Goal: Task Accomplishment & Management: Use online tool/utility

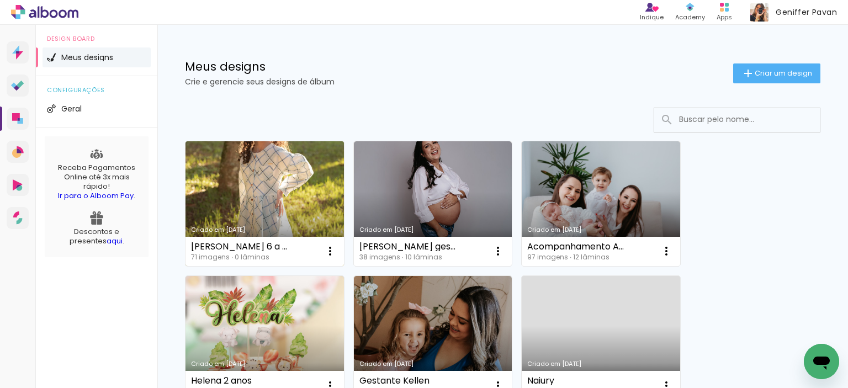
click at [275, 190] on link "Criado em [DATE]" at bounding box center [265, 203] width 159 height 125
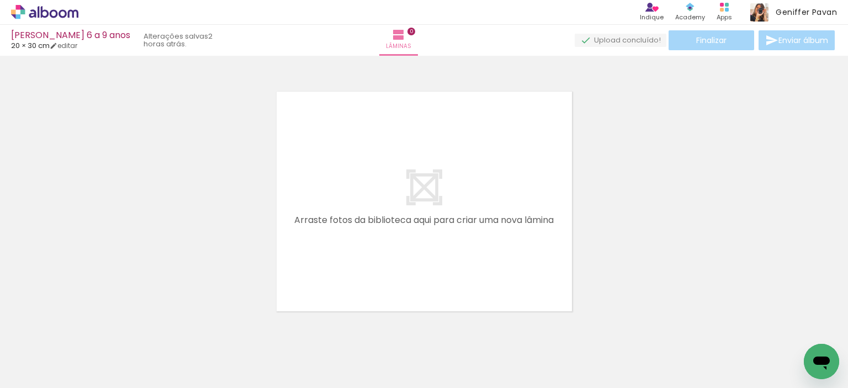
click at [44, 352] on input "Todas as fotos" at bounding box center [31, 354] width 42 height 9
click at [0, 0] on slot "Não utilizadas" at bounding box center [0, 0] width 0 height 0
type input "Não utilizadas"
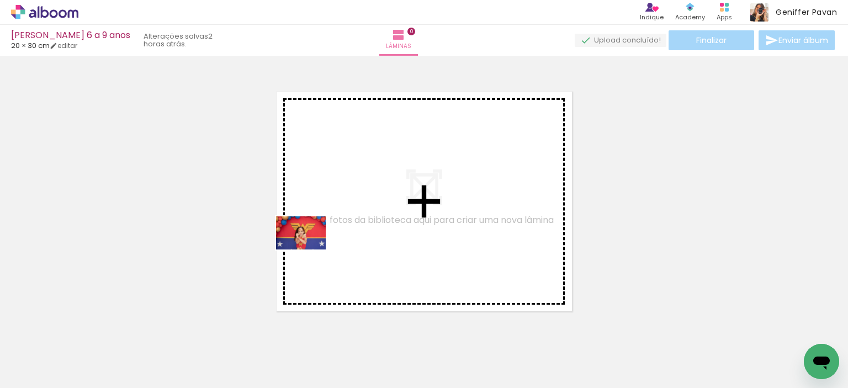
drag, startPoint x: 239, startPoint y: 349, endPoint x: 310, endPoint y: 250, distance: 122.3
click at [310, 250] on quentale-workspace at bounding box center [424, 194] width 848 height 388
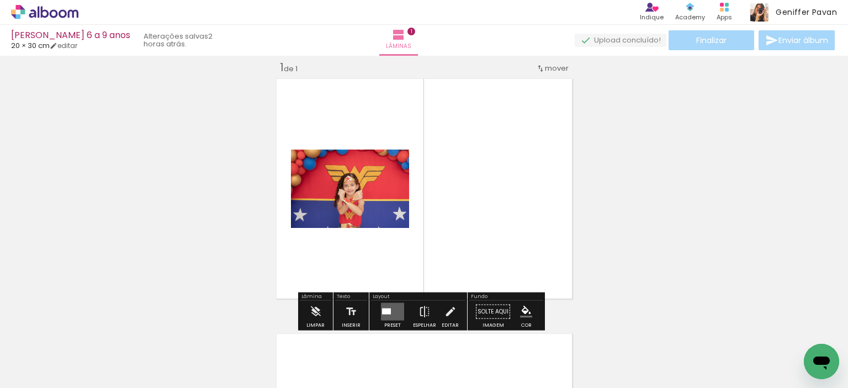
scroll to position [14, 0]
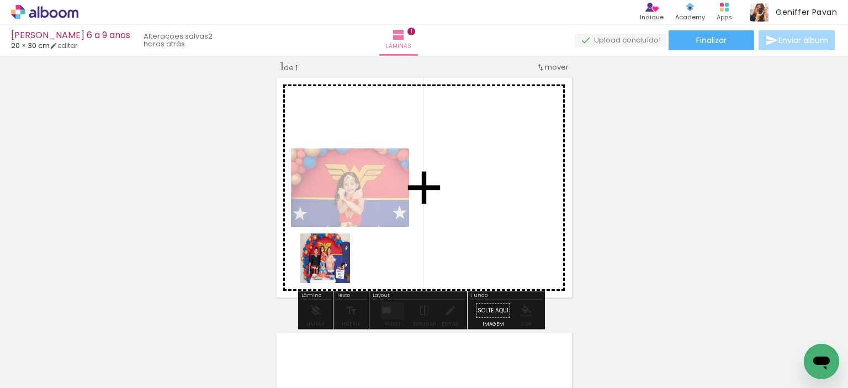
drag, startPoint x: 250, startPoint y: 359, endPoint x: 342, endPoint y: 255, distance: 139.3
click at [342, 255] on quentale-workspace at bounding box center [424, 194] width 848 height 388
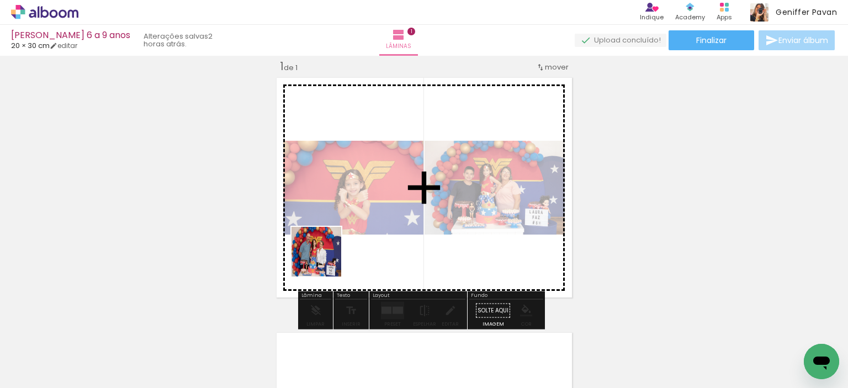
drag, startPoint x: 245, startPoint y: 349, endPoint x: 328, endPoint y: 258, distance: 122.8
click at [328, 258] on quentale-workspace at bounding box center [424, 194] width 848 height 388
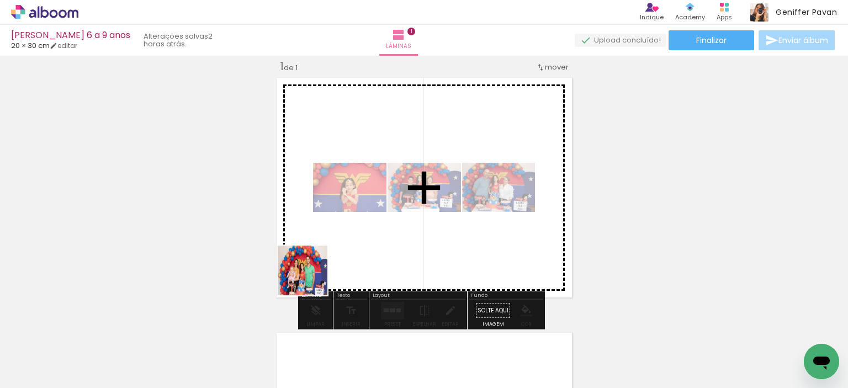
drag, startPoint x: 241, startPoint y: 349, endPoint x: 329, endPoint y: 257, distance: 127.3
click at [329, 257] on quentale-workspace at bounding box center [424, 194] width 848 height 388
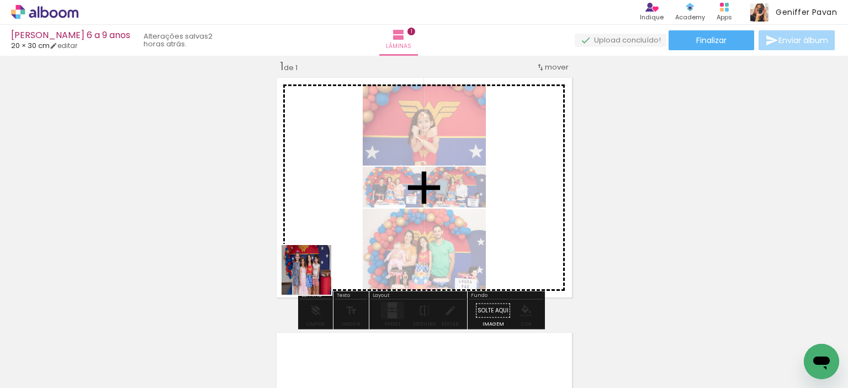
drag, startPoint x: 247, startPoint y: 353, endPoint x: 320, endPoint y: 271, distance: 109.9
click at [320, 271] on quentale-workspace at bounding box center [424, 194] width 848 height 388
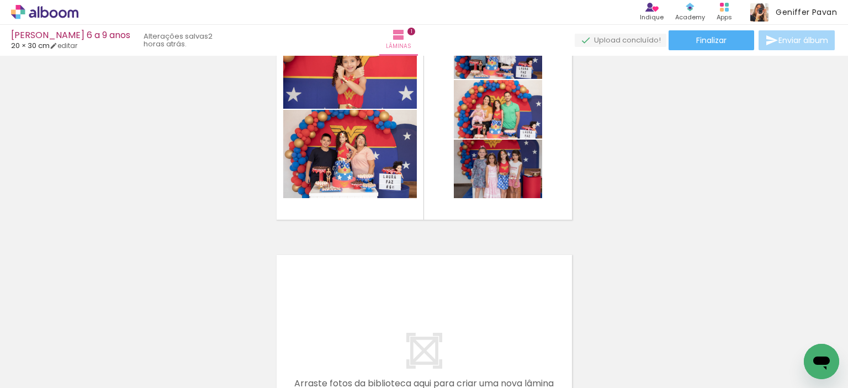
scroll to position [99, 0]
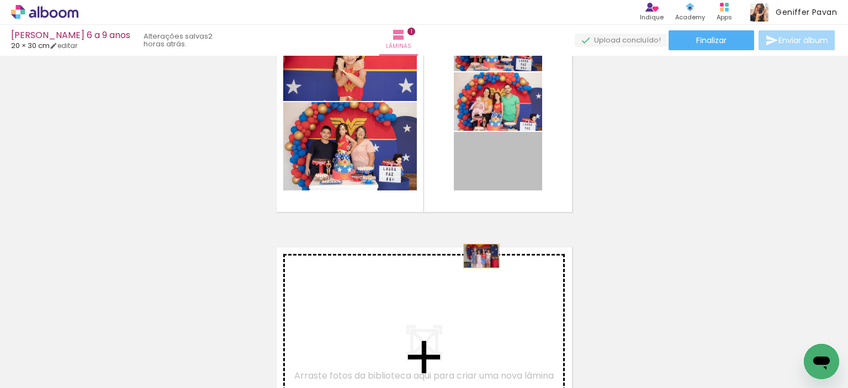
drag, startPoint x: 515, startPoint y: 172, endPoint x: 477, endPoint y: 256, distance: 92.0
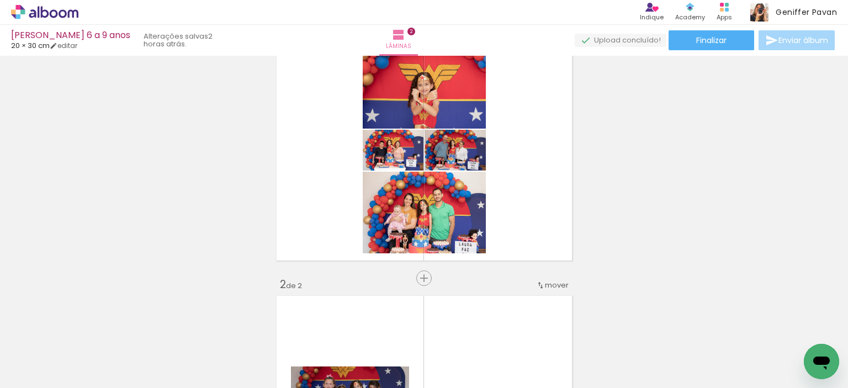
scroll to position [33, 0]
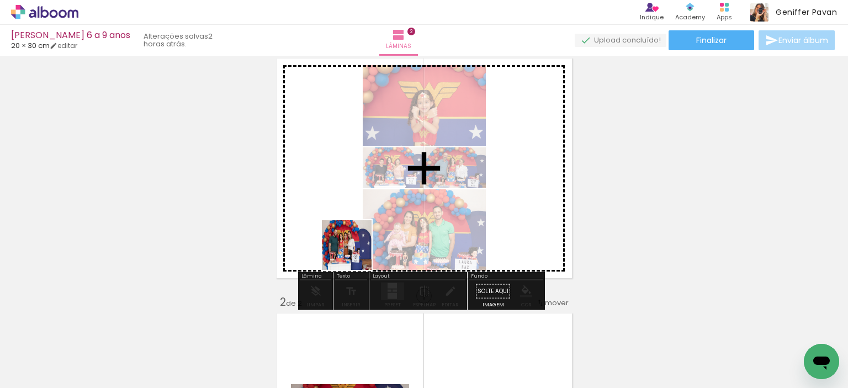
drag, startPoint x: 231, startPoint y: 350, endPoint x: 363, endPoint y: 235, distance: 175.0
click at [363, 235] on quentale-workspace at bounding box center [424, 194] width 848 height 388
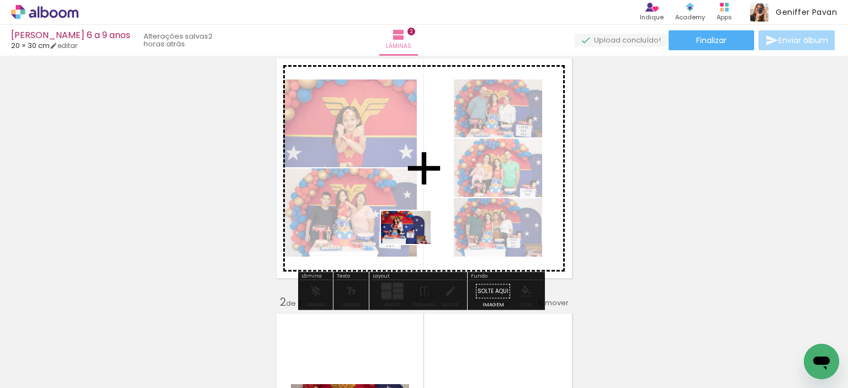
drag, startPoint x: 245, startPoint y: 350, endPoint x: 415, endPoint y: 244, distance: 200.2
click at [415, 244] on quentale-workspace at bounding box center [424, 194] width 848 height 388
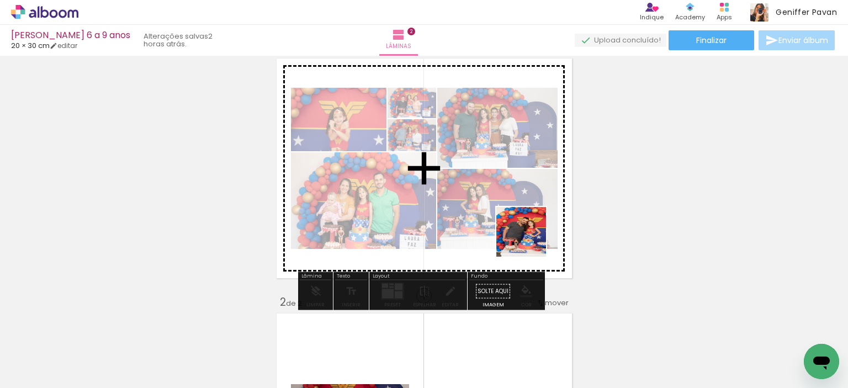
drag, startPoint x: 731, startPoint y: 341, endPoint x: 511, endPoint y: 232, distance: 245.3
click at [511, 232] on quentale-workspace at bounding box center [424, 194] width 848 height 388
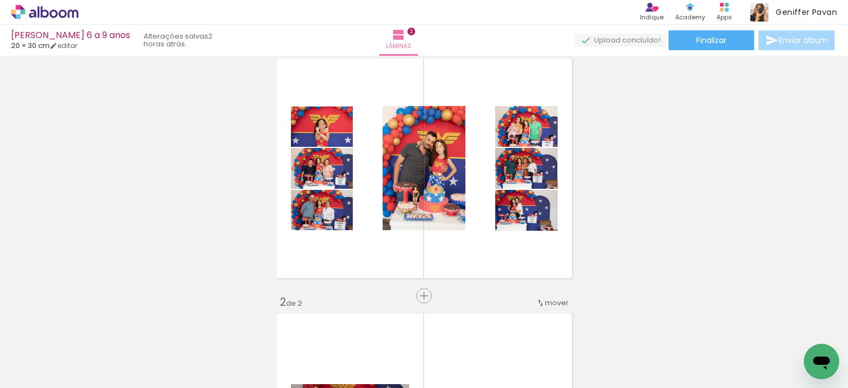
scroll to position [0, 1021]
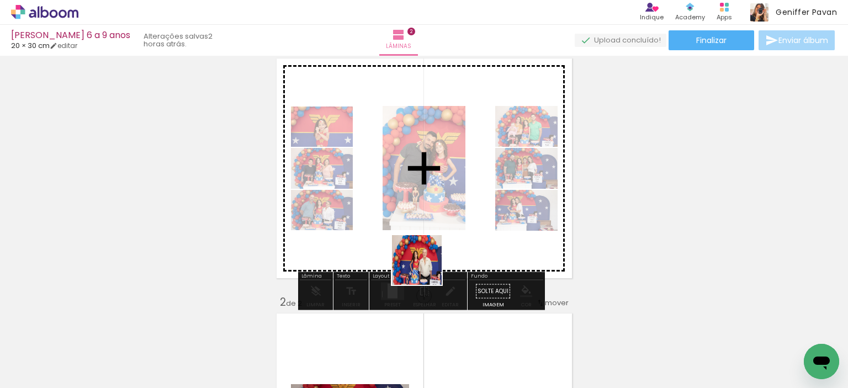
drag, startPoint x: 389, startPoint y: 362, endPoint x: 425, endPoint y: 267, distance: 101.8
click at [425, 267] on quentale-workspace at bounding box center [424, 194] width 848 height 388
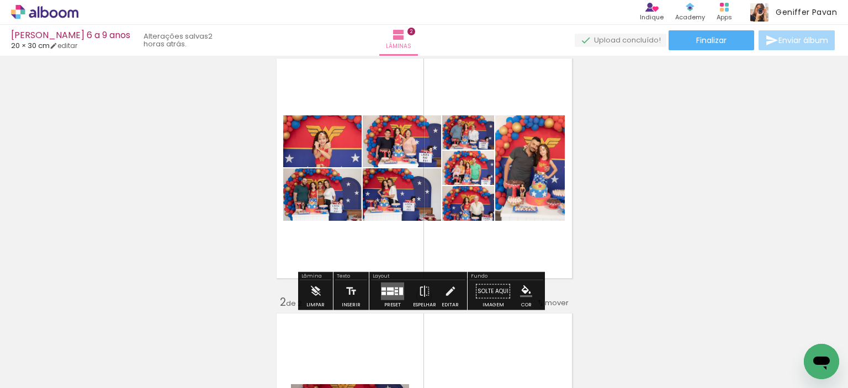
click at [395, 291] on div at bounding box center [396, 292] width 3 height 2
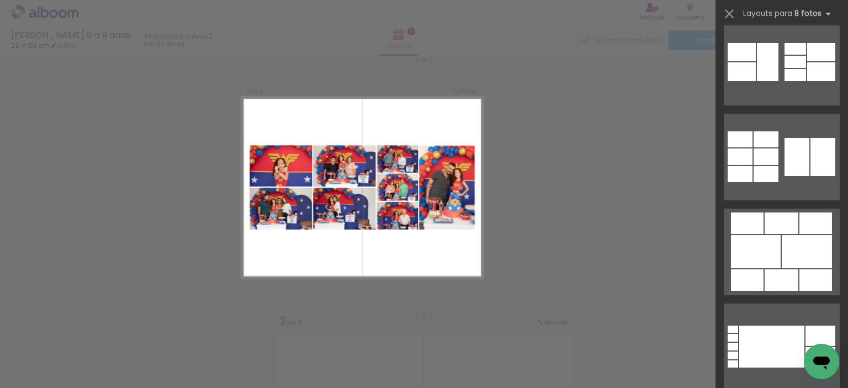
scroll to position [407, 0]
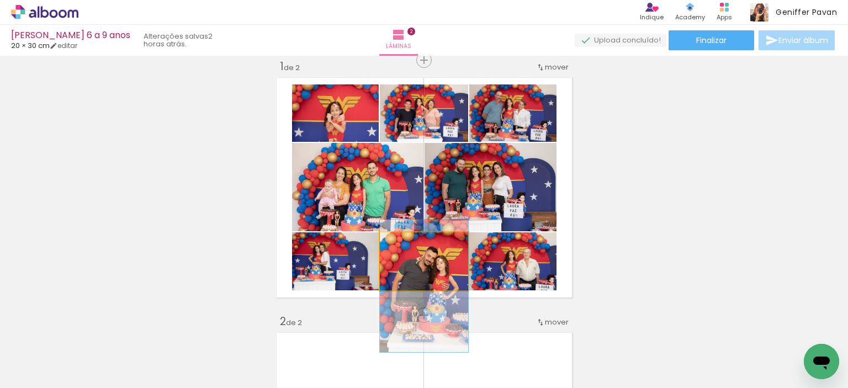
drag, startPoint x: 451, startPoint y: 257, endPoint x: 451, endPoint y: 282, distance: 24.9
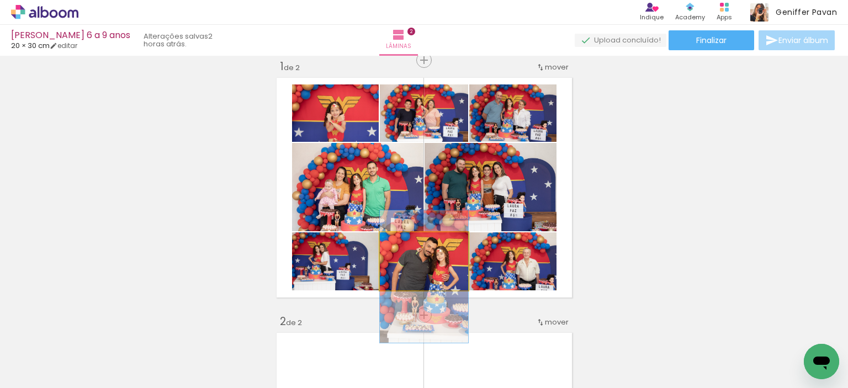
drag, startPoint x: 435, startPoint y: 265, endPoint x: 436, endPoint y: 255, distance: 9.4
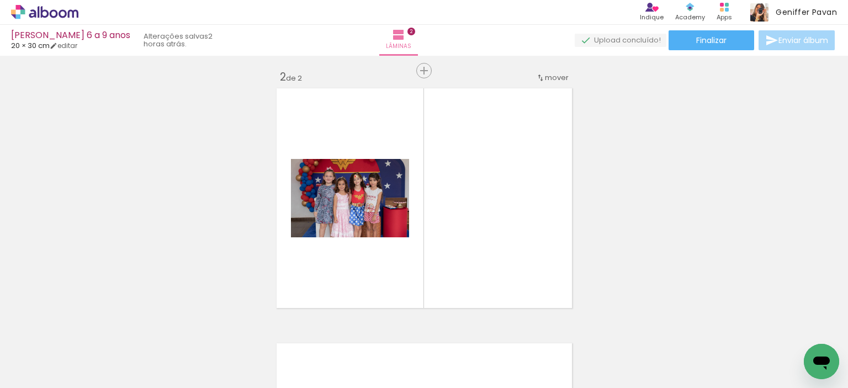
scroll to position [0, 634]
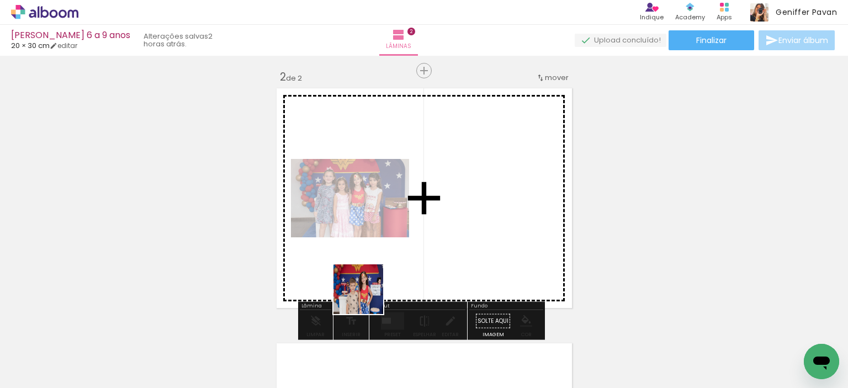
drag, startPoint x: 337, startPoint y: 355, endPoint x: 377, endPoint y: 269, distance: 94.9
click at [377, 269] on quentale-workspace at bounding box center [424, 194] width 848 height 388
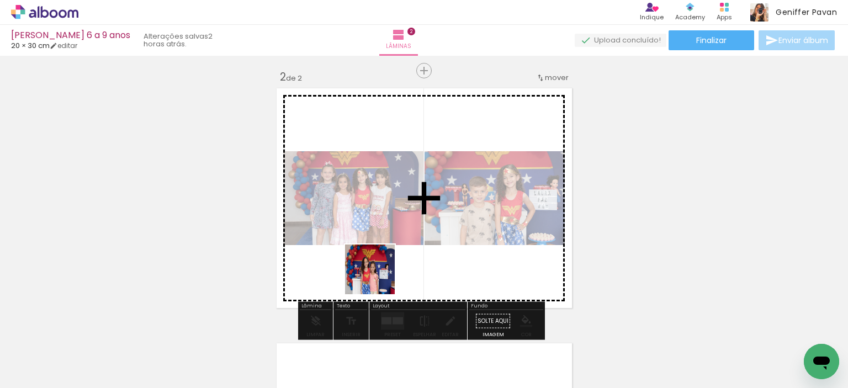
drag, startPoint x: 353, startPoint y: 354, endPoint x: 378, endPoint y: 277, distance: 80.7
click at [378, 277] on quentale-workspace at bounding box center [424, 194] width 848 height 388
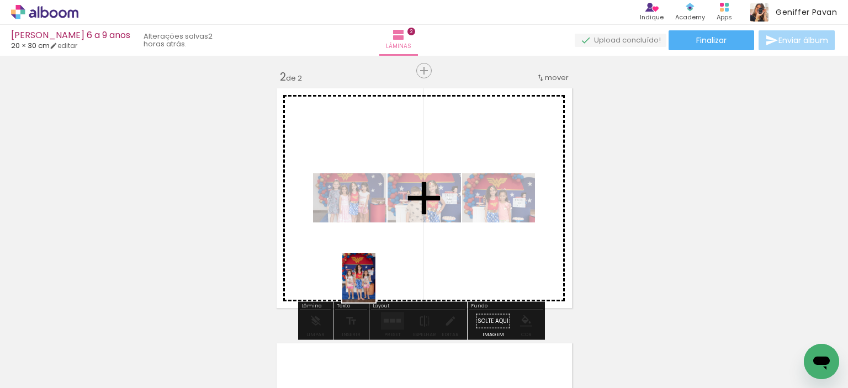
drag, startPoint x: 353, startPoint y: 345, endPoint x: 376, endPoint y: 284, distance: 65.4
click at [376, 284] on quentale-workspace at bounding box center [424, 194] width 848 height 388
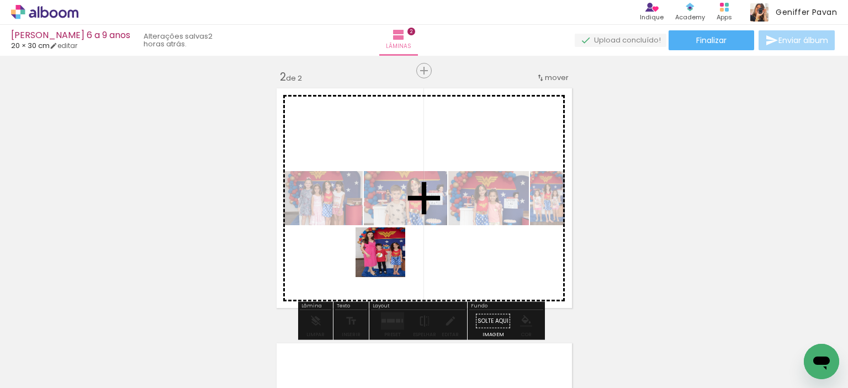
drag, startPoint x: 347, startPoint y: 353, endPoint x: 389, endPoint y: 255, distance: 106.7
click at [389, 255] on quentale-workspace at bounding box center [424, 194] width 848 height 388
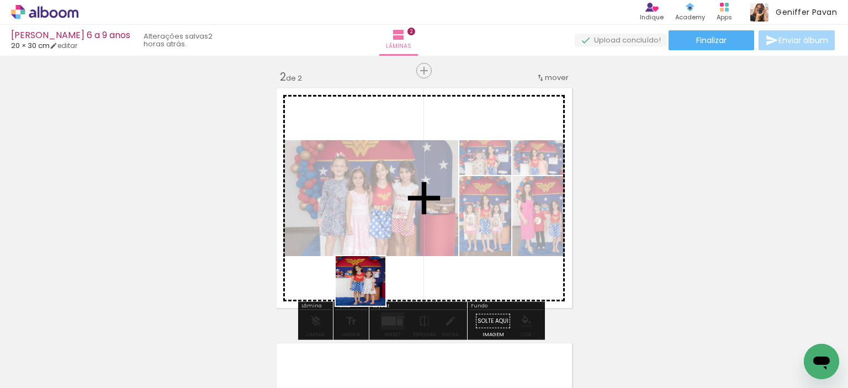
drag, startPoint x: 345, startPoint y: 340, endPoint x: 374, endPoint y: 280, distance: 66.9
click at [374, 280] on quentale-workspace at bounding box center [424, 194] width 848 height 388
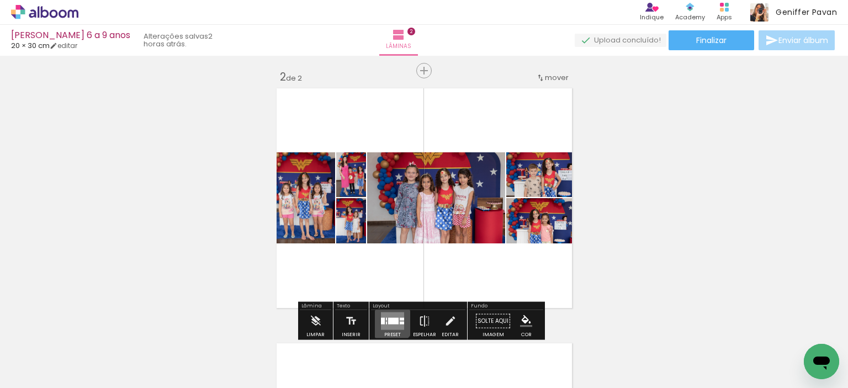
click at [386, 318] on div at bounding box center [386, 319] width 1 height 3
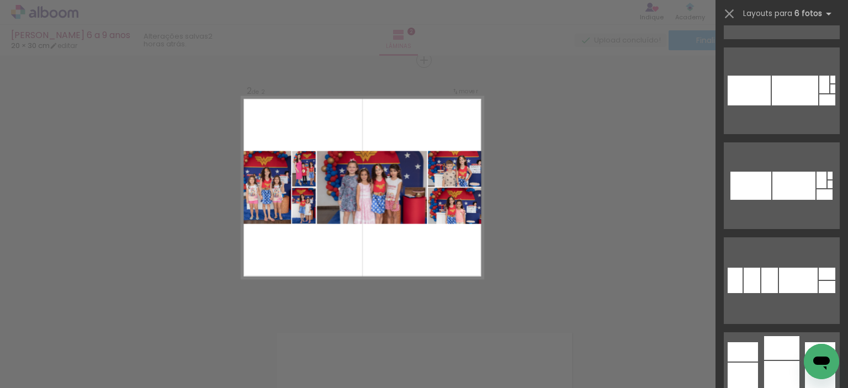
scroll to position [2304, 0]
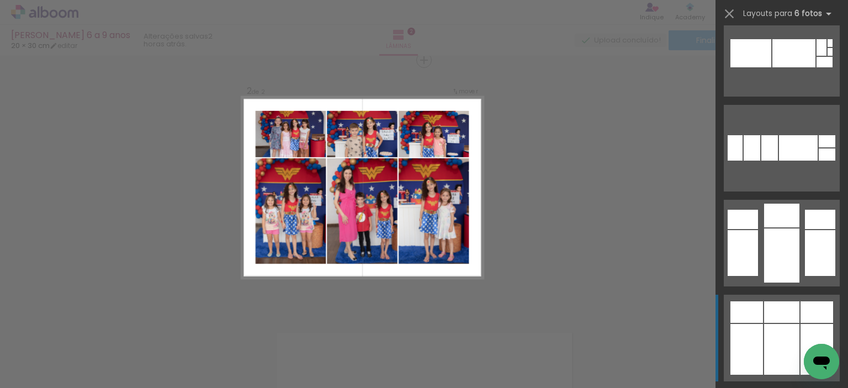
click at [743, 161] on div at bounding box center [735, 147] width 15 height 25
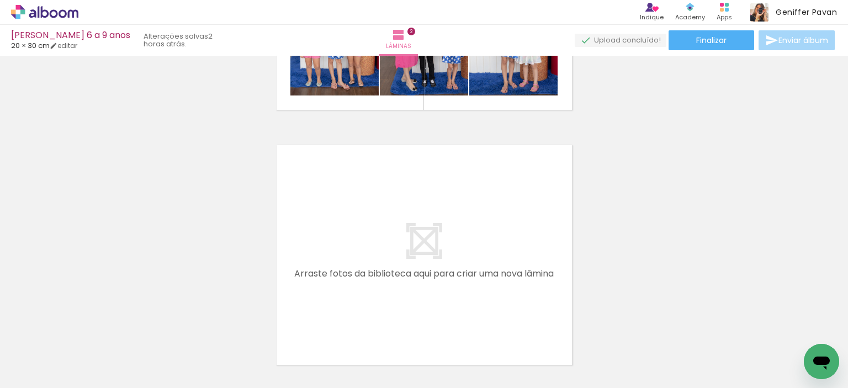
scroll to position [479, 0]
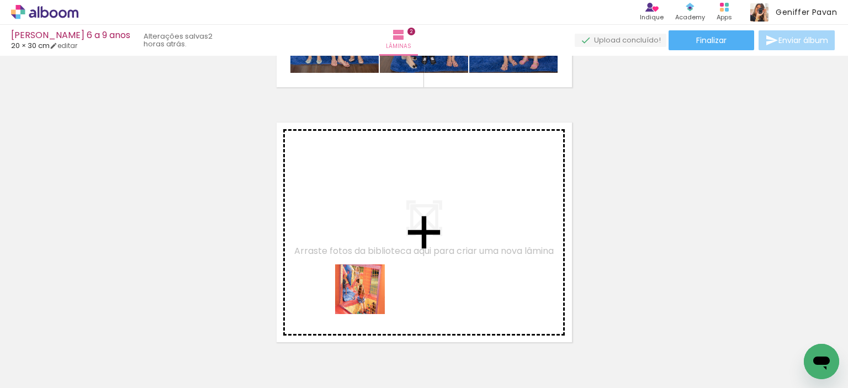
drag, startPoint x: 339, startPoint y: 352, endPoint x: 369, endPoint y: 296, distance: 63.7
click at [369, 296] on quentale-workspace at bounding box center [424, 194] width 848 height 388
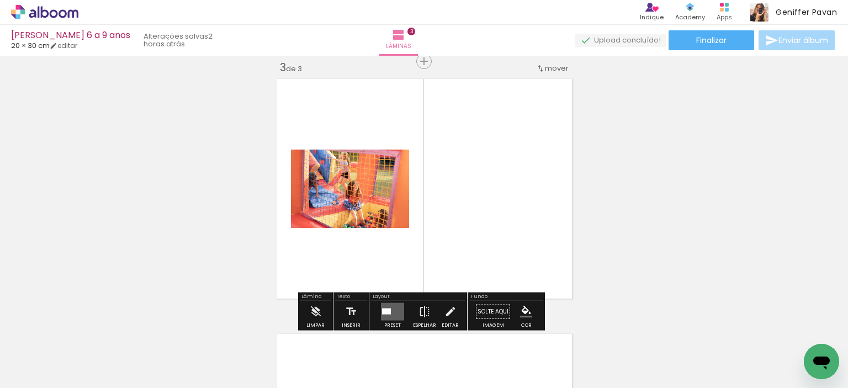
scroll to position [524, 0]
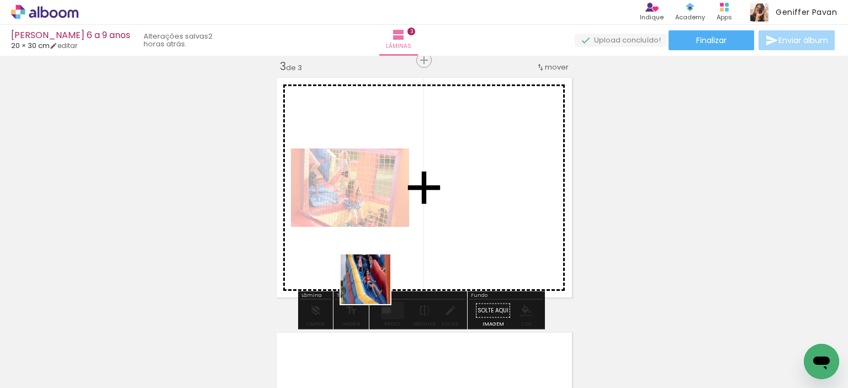
drag, startPoint x: 350, startPoint y: 347, endPoint x: 379, endPoint y: 277, distance: 76.0
click at [379, 277] on quentale-workspace at bounding box center [424, 194] width 848 height 388
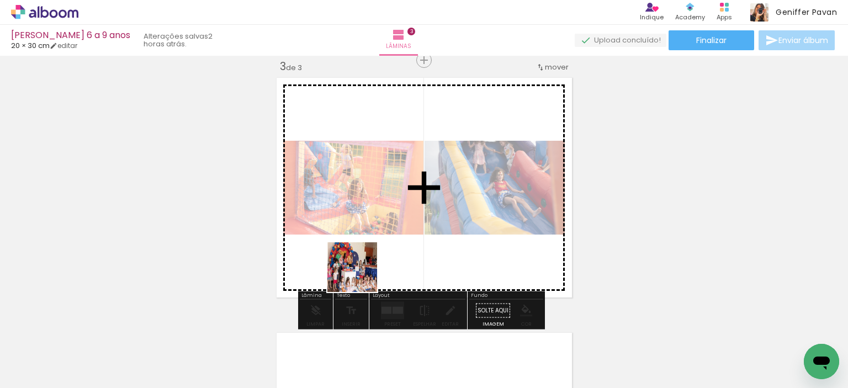
drag, startPoint x: 352, startPoint y: 339, endPoint x: 361, endPoint y: 276, distance: 64.1
click at [361, 276] on quentale-workspace at bounding box center [424, 194] width 848 height 388
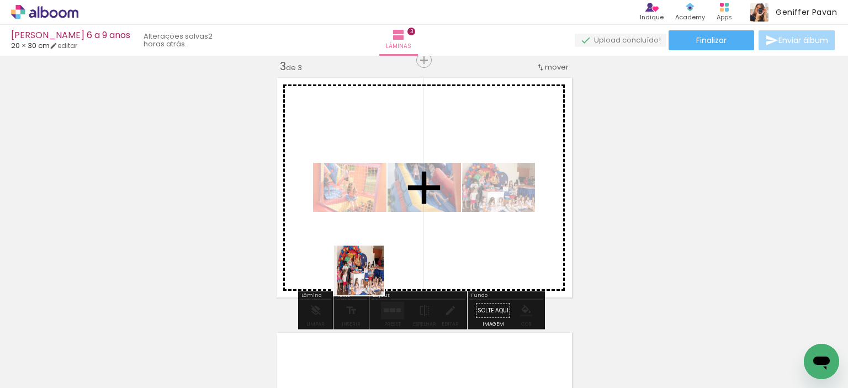
drag, startPoint x: 353, startPoint y: 346, endPoint x: 369, endPoint y: 274, distance: 74.0
click at [369, 274] on quentale-workspace at bounding box center [424, 194] width 848 height 388
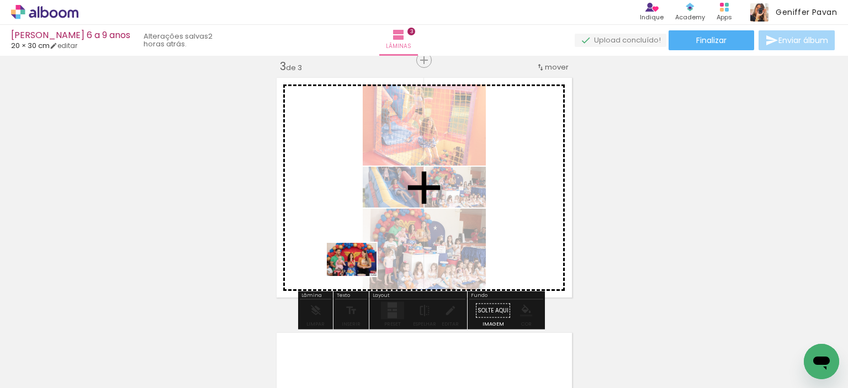
drag, startPoint x: 351, startPoint y: 358, endPoint x: 360, endPoint y: 276, distance: 83.3
click at [360, 276] on quentale-workspace at bounding box center [424, 194] width 848 height 388
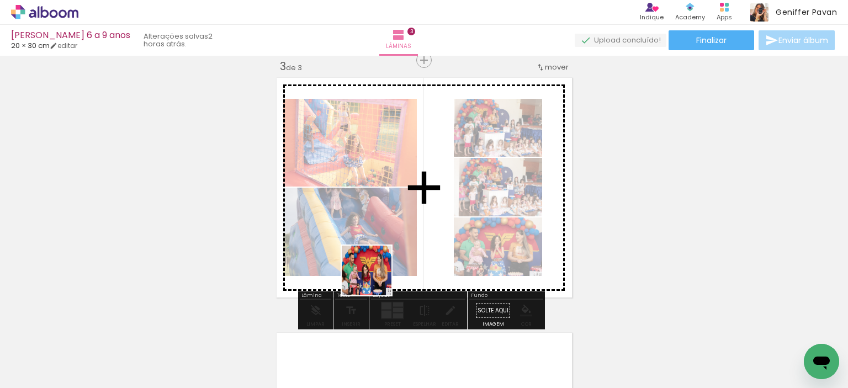
drag, startPoint x: 340, startPoint y: 357, endPoint x: 375, endPoint y: 279, distance: 86.0
click at [375, 279] on quentale-workspace at bounding box center [424, 194] width 848 height 388
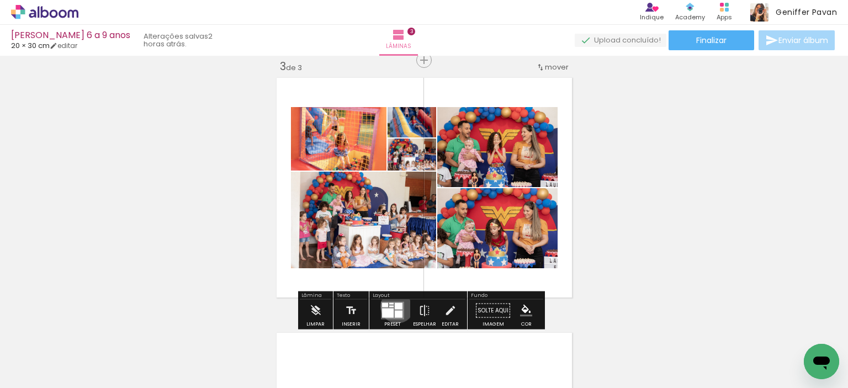
click at [395, 306] on div at bounding box center [399, 306] width 8 height 7
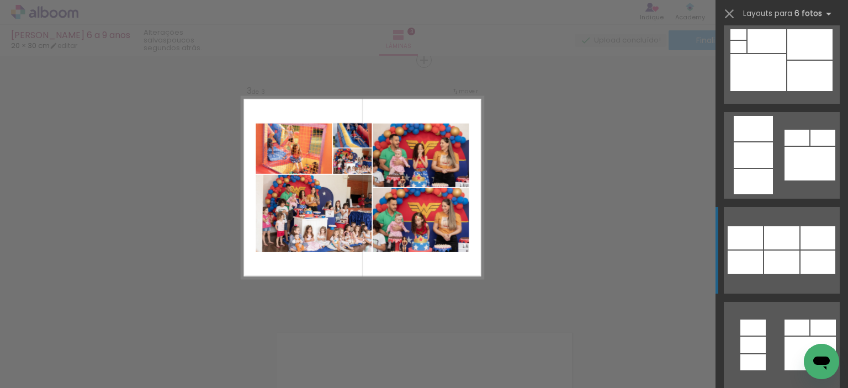
scroll to position [1348, 0]
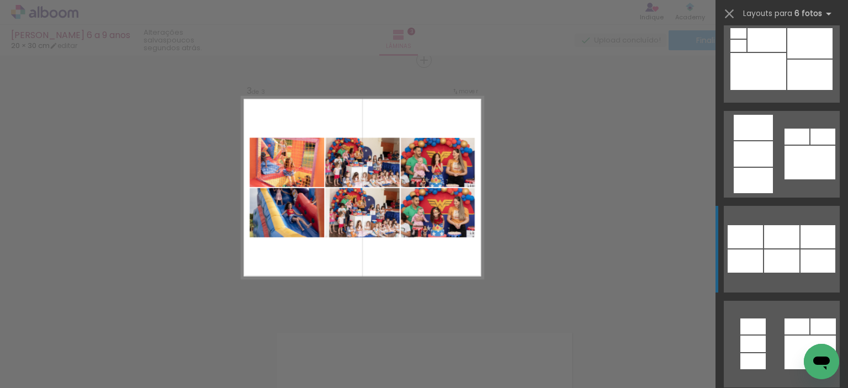
click at [784, 90] on div at bounding box center [759, 71] width 56 height 37
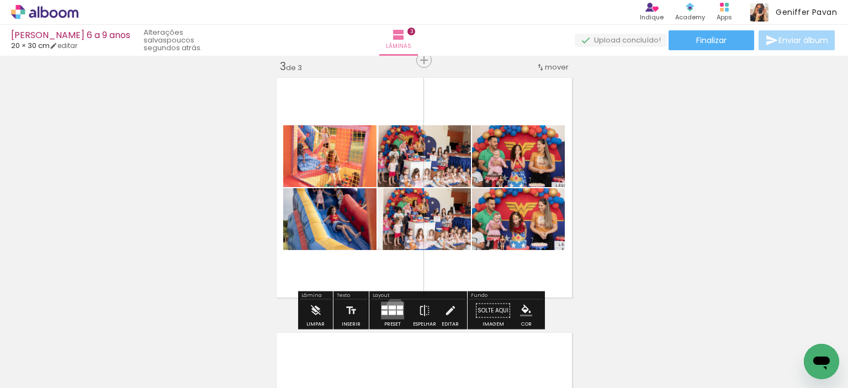
click at [393, 306] on div at bounding box center [392, 308] width 7 height 4
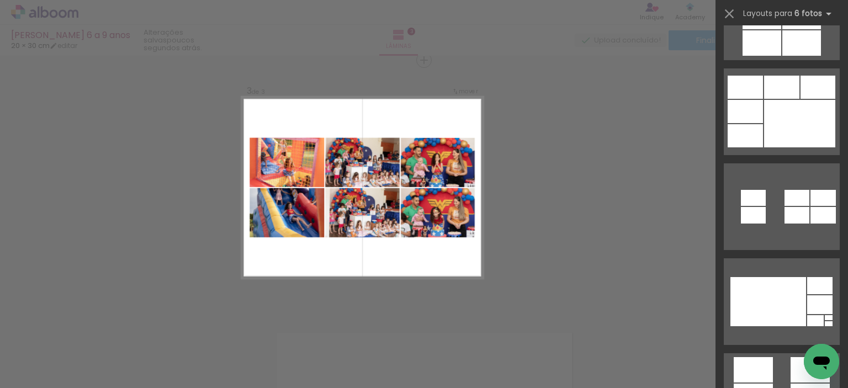
scroll to position [3972, 0]
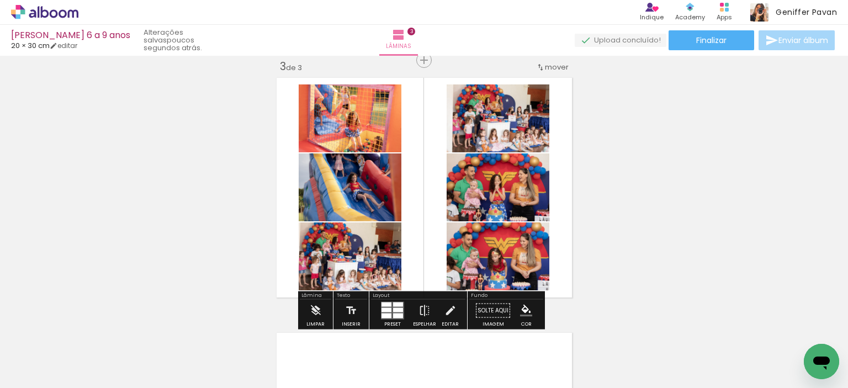
click at [709, 261] on div "Inserir lâmina 1 de 3 Inserir lâmina 2 de 3 Inserir lâmina 3 de 3" at bounding box center [424, 45] width 848 height 1021
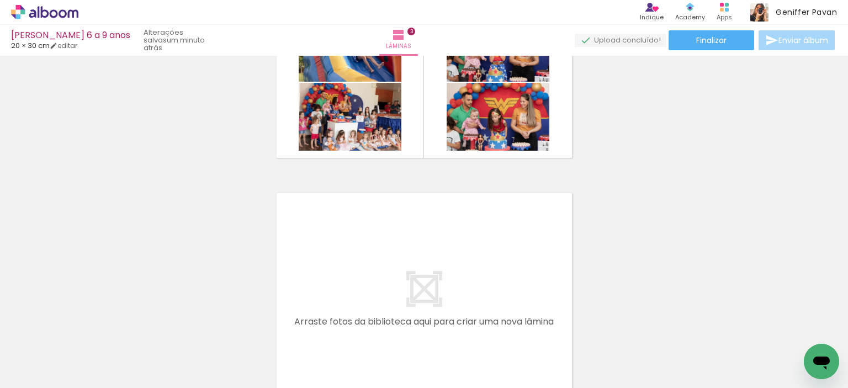
scroll to position [0, 0]
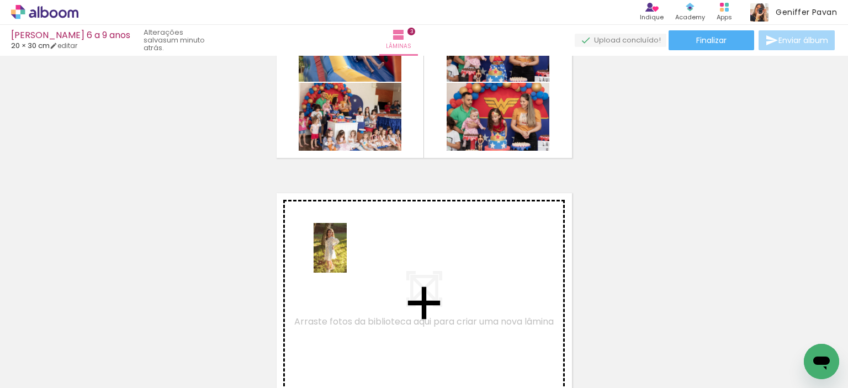
drag, startPoint x: 107, startPoint y: 346, endPoint x: 350, endPoint y: 258, distance: 258.6
click at [350, 258] on quentale-workspace at bounding box center [424, 194] width 848 height 388
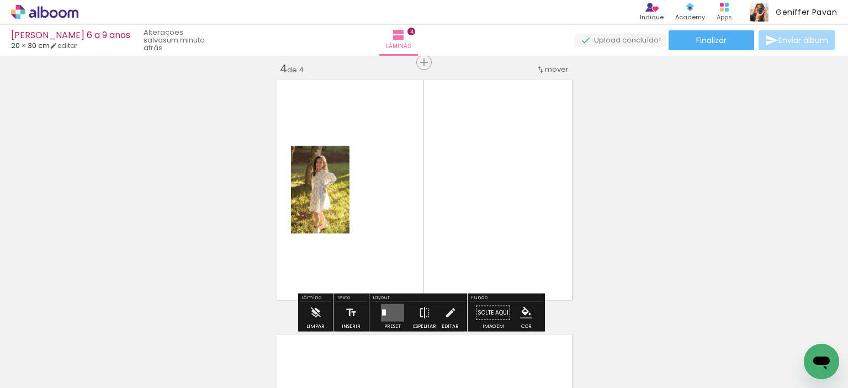
scroll to position [779, 0]
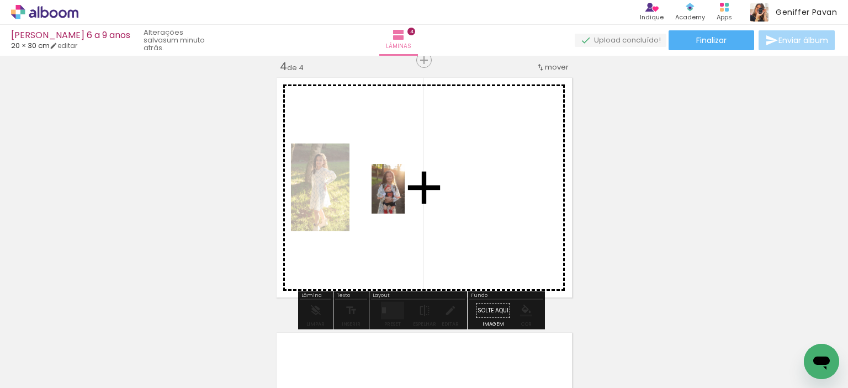
drag, startPoint x: 132, startPoint y: 345, endPoint x: 405, endPoint y: 197, distance: 310.2
click at [405, 197] on quentale-workspace at bounding box center [424, 194] width 848 height 388
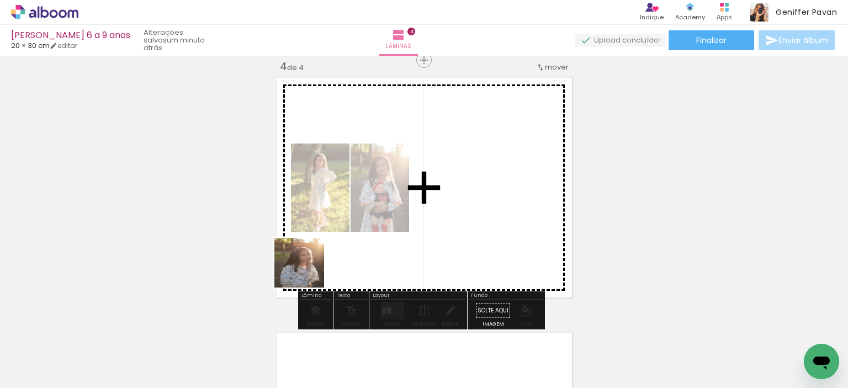
drag, startPoint x: 114, startPoint y: 362, endPoint x: 355, endPoint y: 251, distance: 264.9
click at [355, 251] on quentale-workspace at bounding box center [424, 194] width 848 height 388
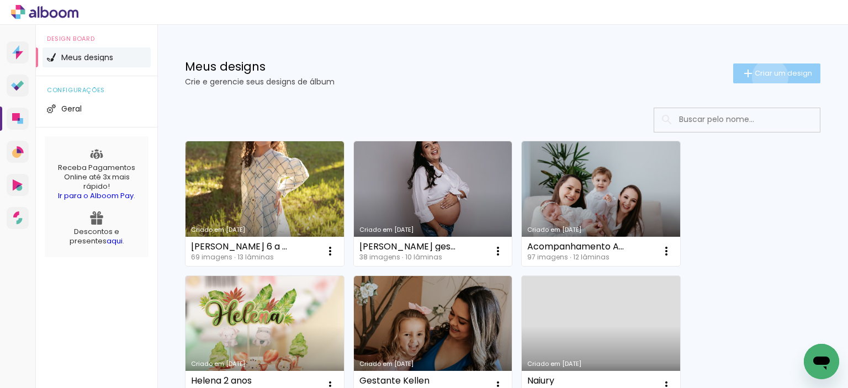
click at [760, 77] on span "Criar um design" at bounding box center [783, 73] width 57 height 7
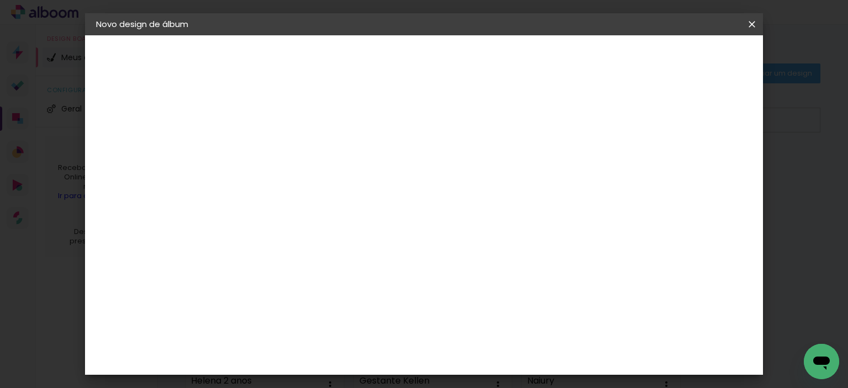
click at [277, 154] on input at bounding box center [277, 148] width 0 height 17
type input "Melania 40 anos"
type paper-input "Melania 40 anos"
click at [390, 54] on paper-button "Avançar" at bounding box center [363, 58] width 54 height 19
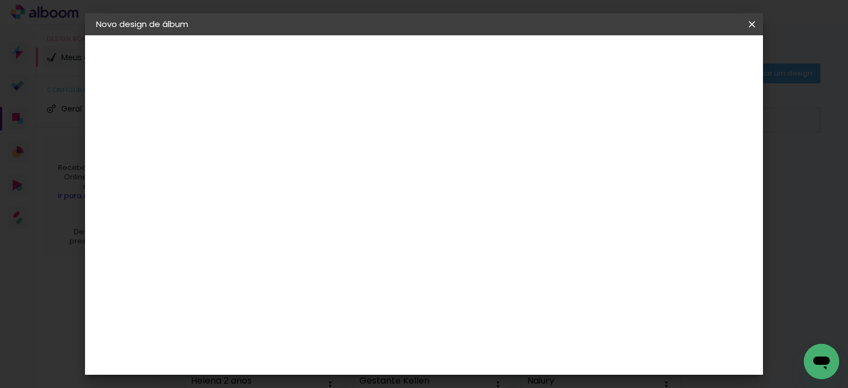
click at [483, 157] on paper-item "Tamanho Livre" at bounding box center [430, 168] width 106 height 24
click at [0, 0] on slot "Avançar" at bounding box center [0, 0] width 0 height 0
click at [251, 304] on input "30" at bounding box center [242, 303] width 29 height 17
type input "25"
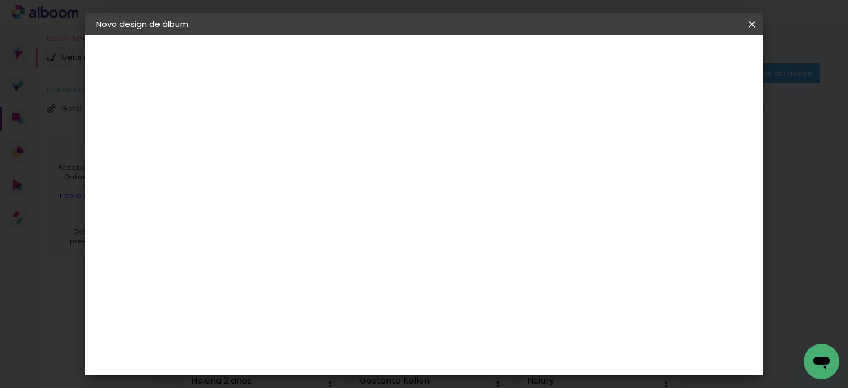
type paper-input "25"
click at [493, 304] on input "60" at bounding box center [485, 305] width 29 height 17
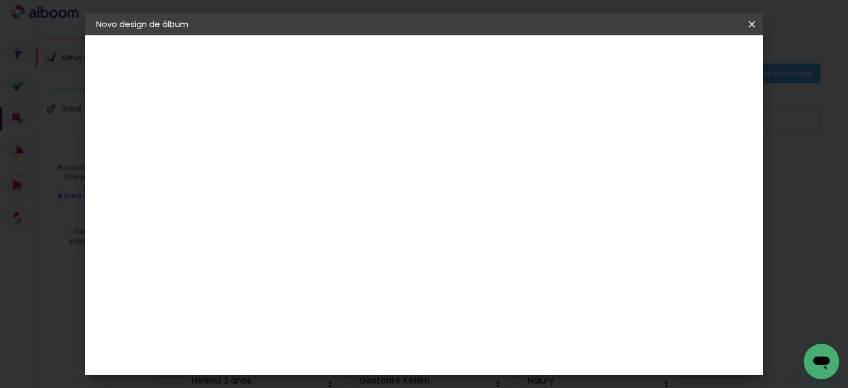
type input "50"
type paper-input "50"
click at [694, 64] on paper-button "Iniciar design" at bounding box center [658, 58] width 72 height 19
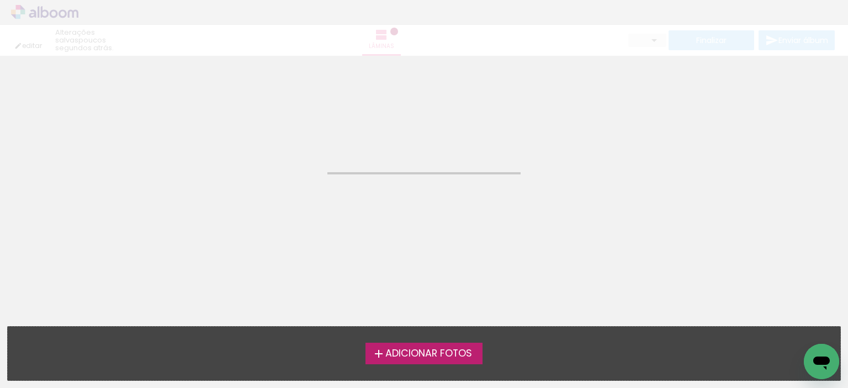
click at [462, 353] on span "Adicionar Fotos" at bounding box center [429, 354] width 87 height 10
click at [0, 0] on input "file" at bounding box center [0, 0] width 0 height 0
